Goal: Check status: Check status

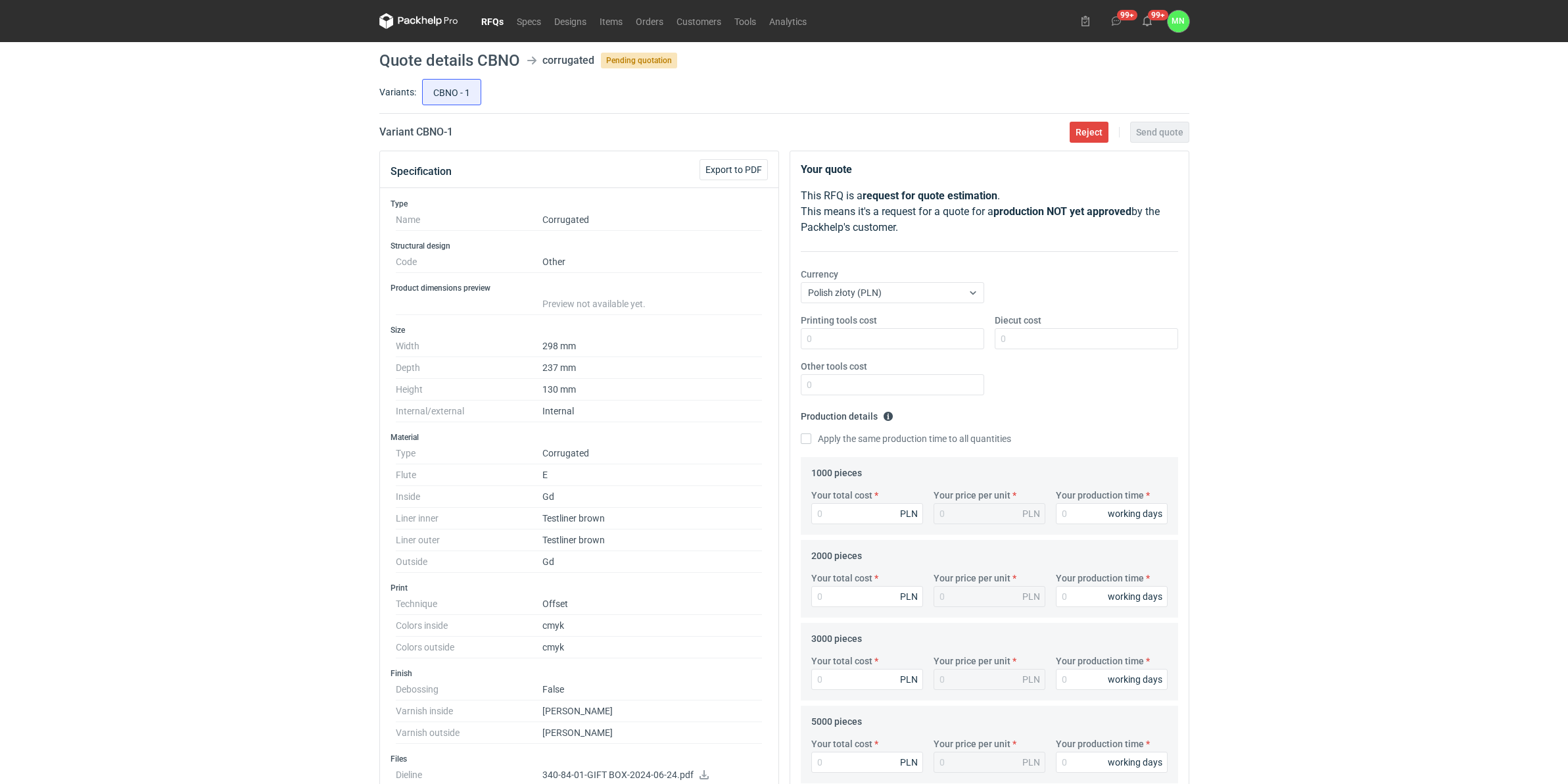
click at [490, 17] on link "RFQs" at bounding box center [493, 21] width 35 height 16
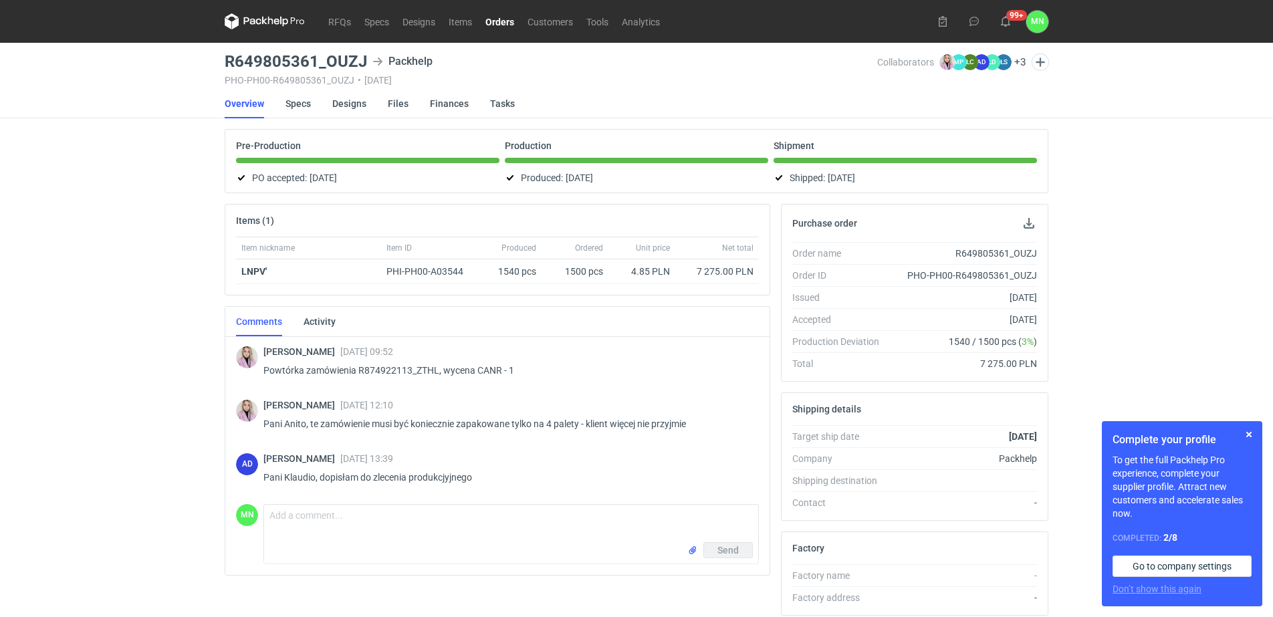
click at [506, 17] on link "Orders" at bounding box center [500, 21] width 42 height 16
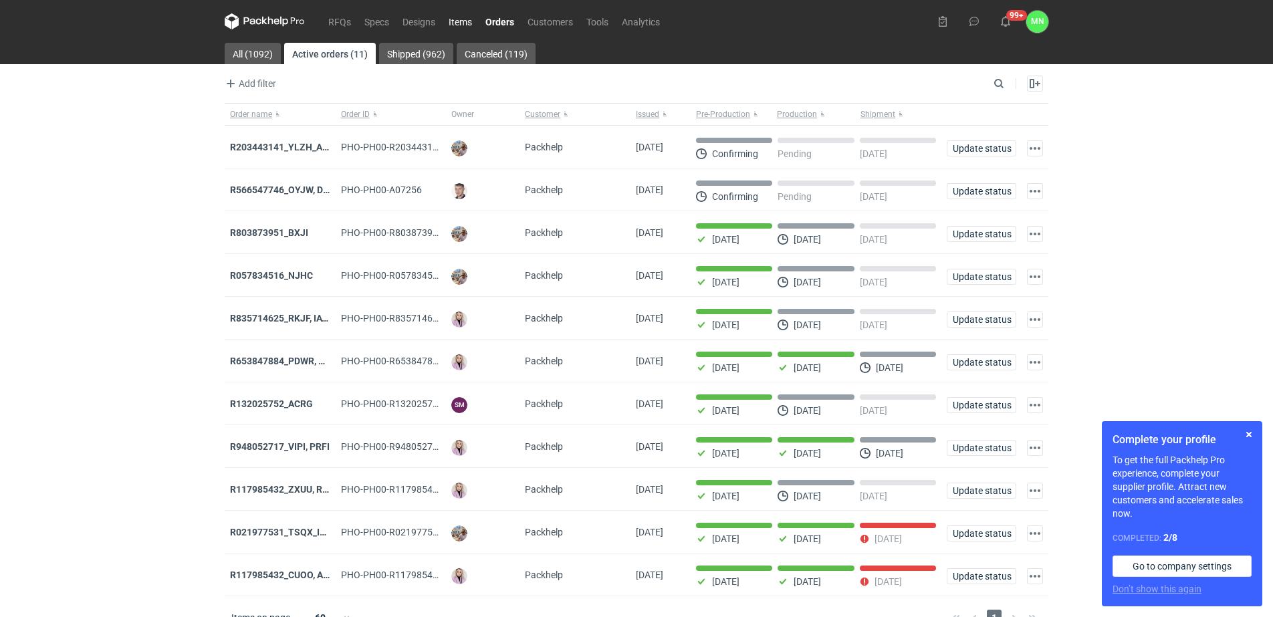
click at [462, 25] on link "Items" at bounding box center [460, 21] width 37 height 16
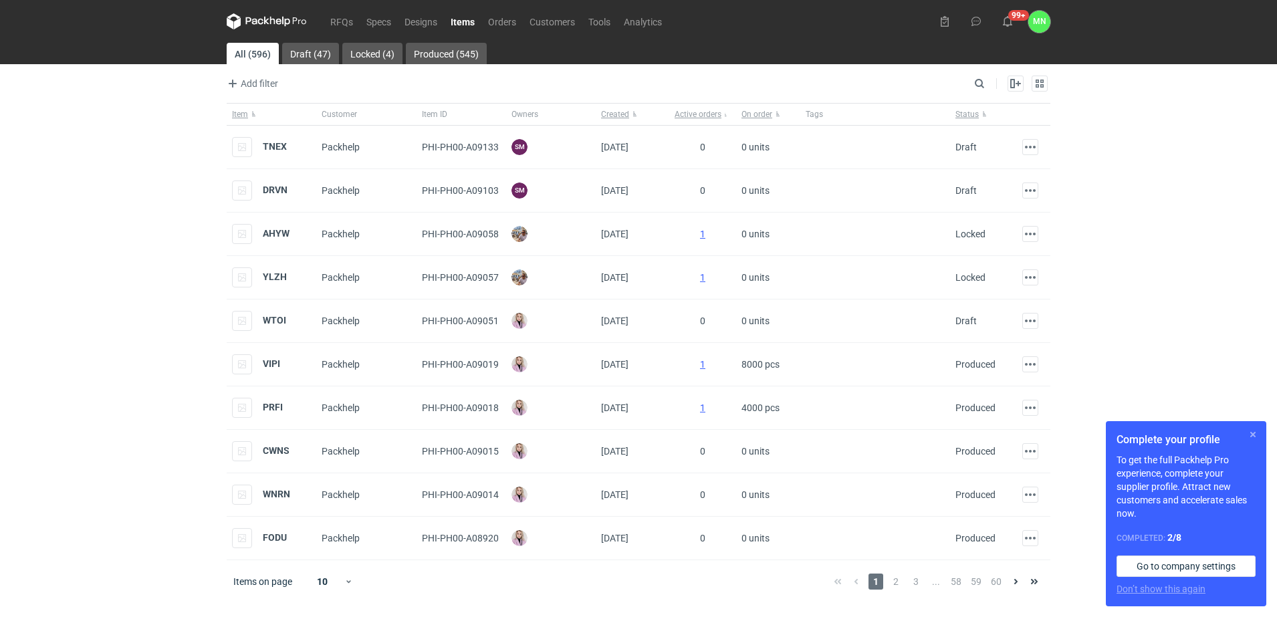
click at [1254, 433] on button "button" at bounding box center [1253, 435] width 16 height 16
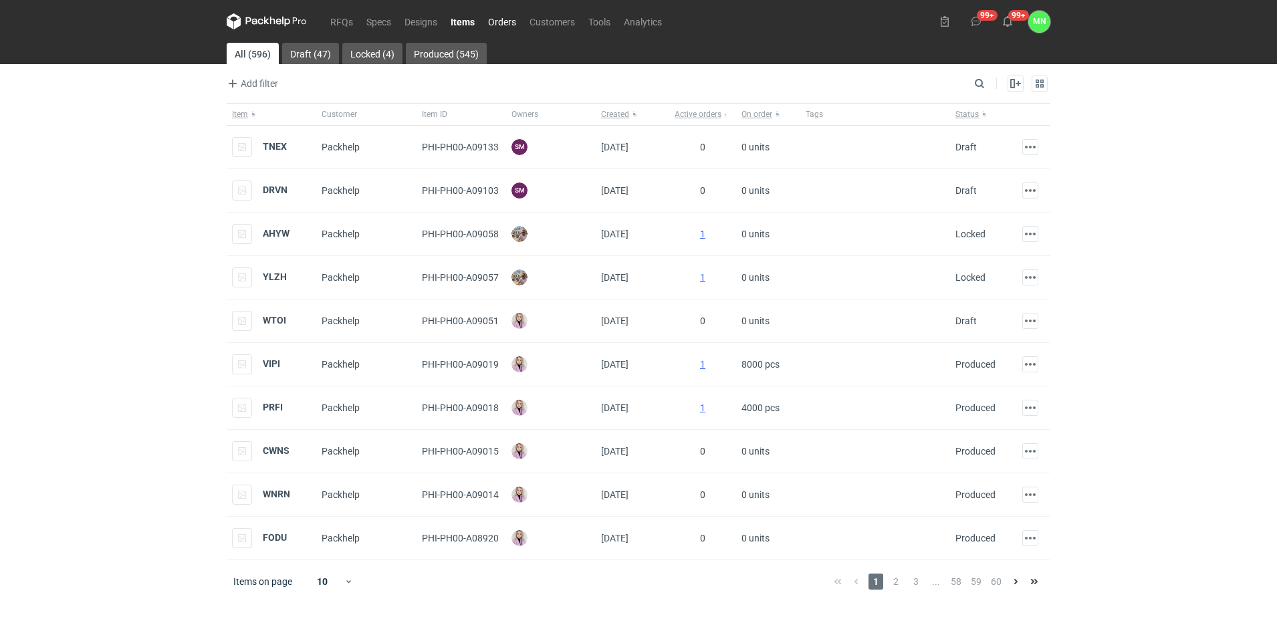
click at [510, 21] on link "Orders" at bounding box center [501, 21] width 41 height 16
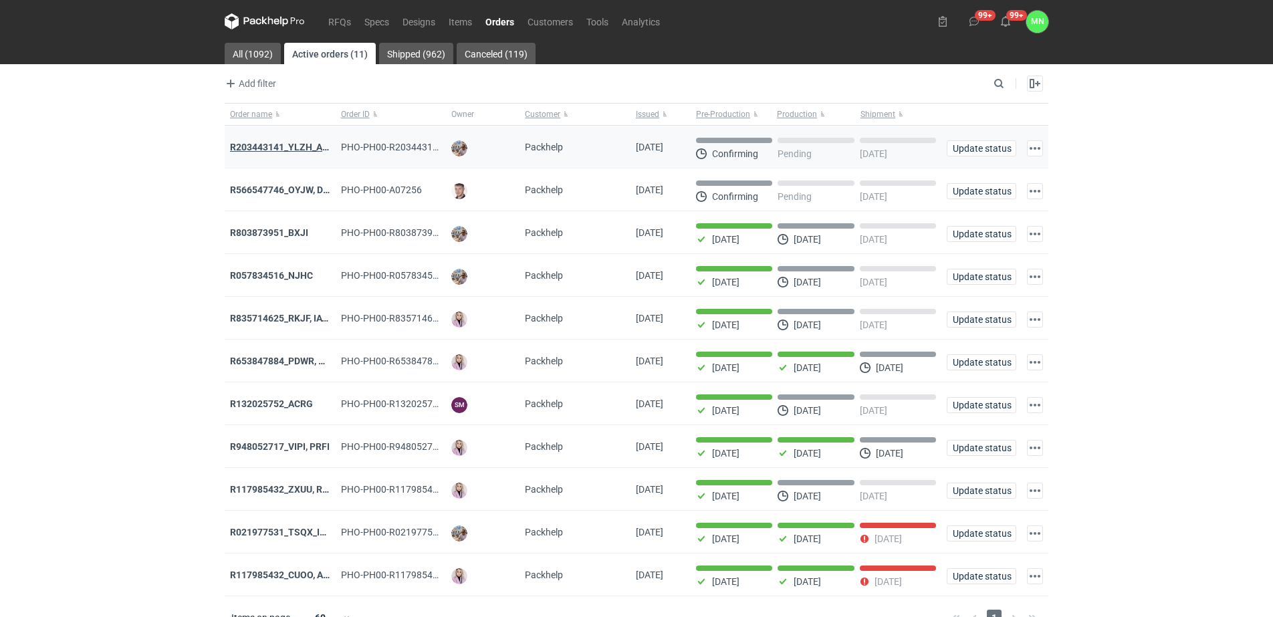
click at [267, 149] on strong "R203443141_YLZH_AHYW" at bounding box center [286, 147] width 113 height 11
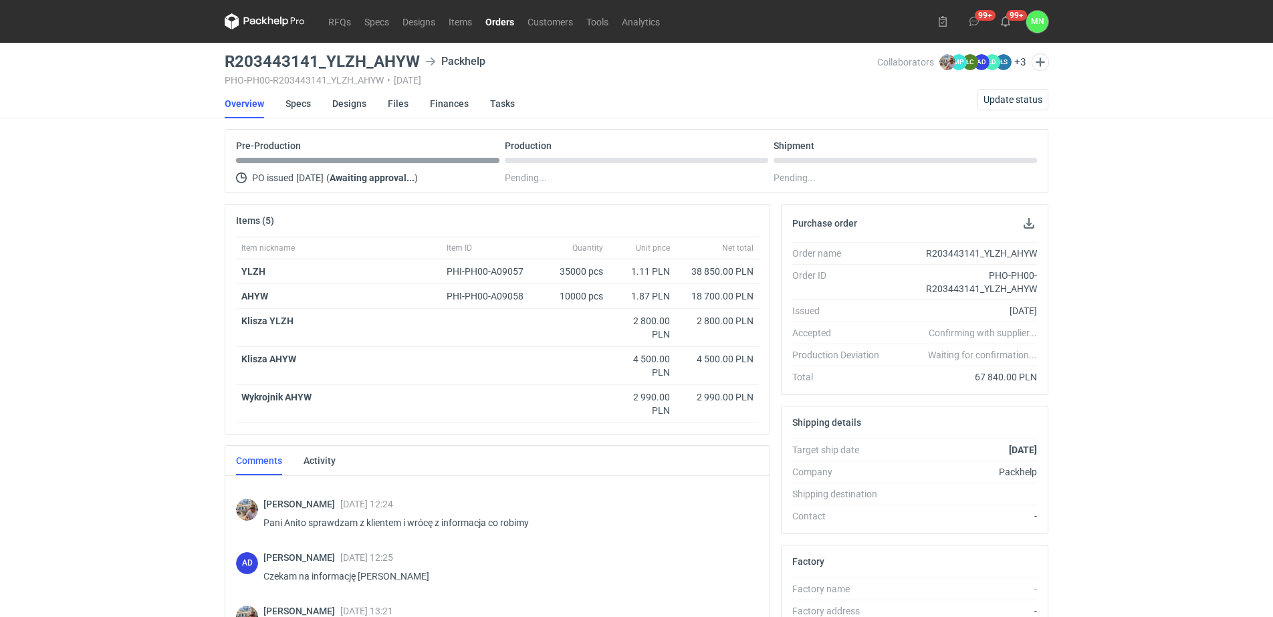
click at [510, 23] on link "Orders" at bounding box center [500, 21] width 42 height 16
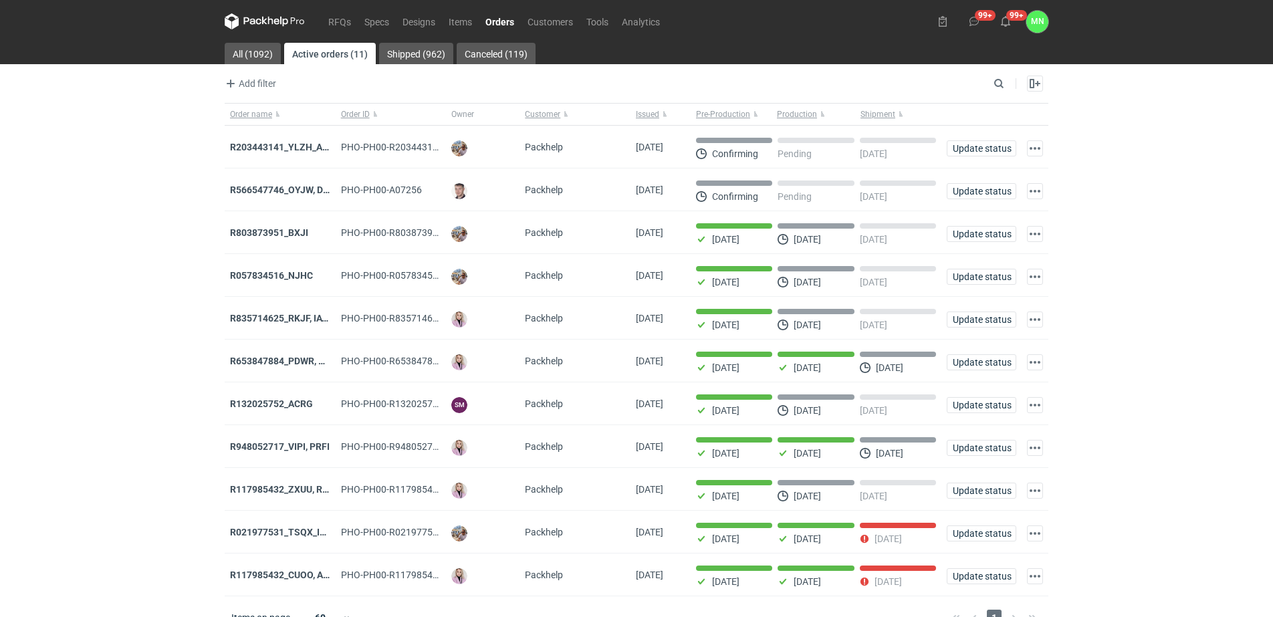
click at [510, 25] on link "Orders" at bounding box center [500, 21] width 42 height 16
click at [306, 190] on strong "R566547746_OYJW, DJBN, [PERSON_NAME], [PERSON_NAME], OYBW, UUIL" at bounding box center [389, 190] width 318 height 11
